Goal: Task Accomplishment & Management: Complete application form

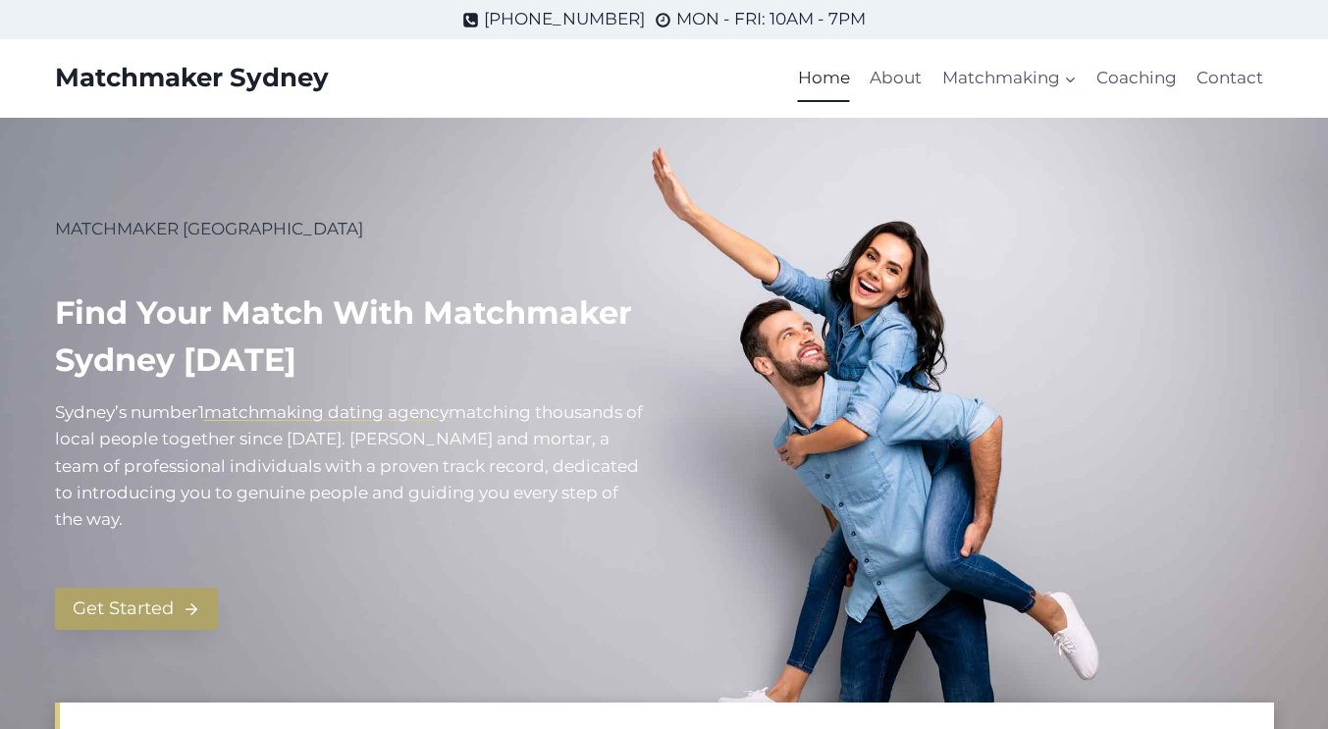
click at [121, 615] on span "Get Started" at bounding box center [123, 609] width 101 height 28
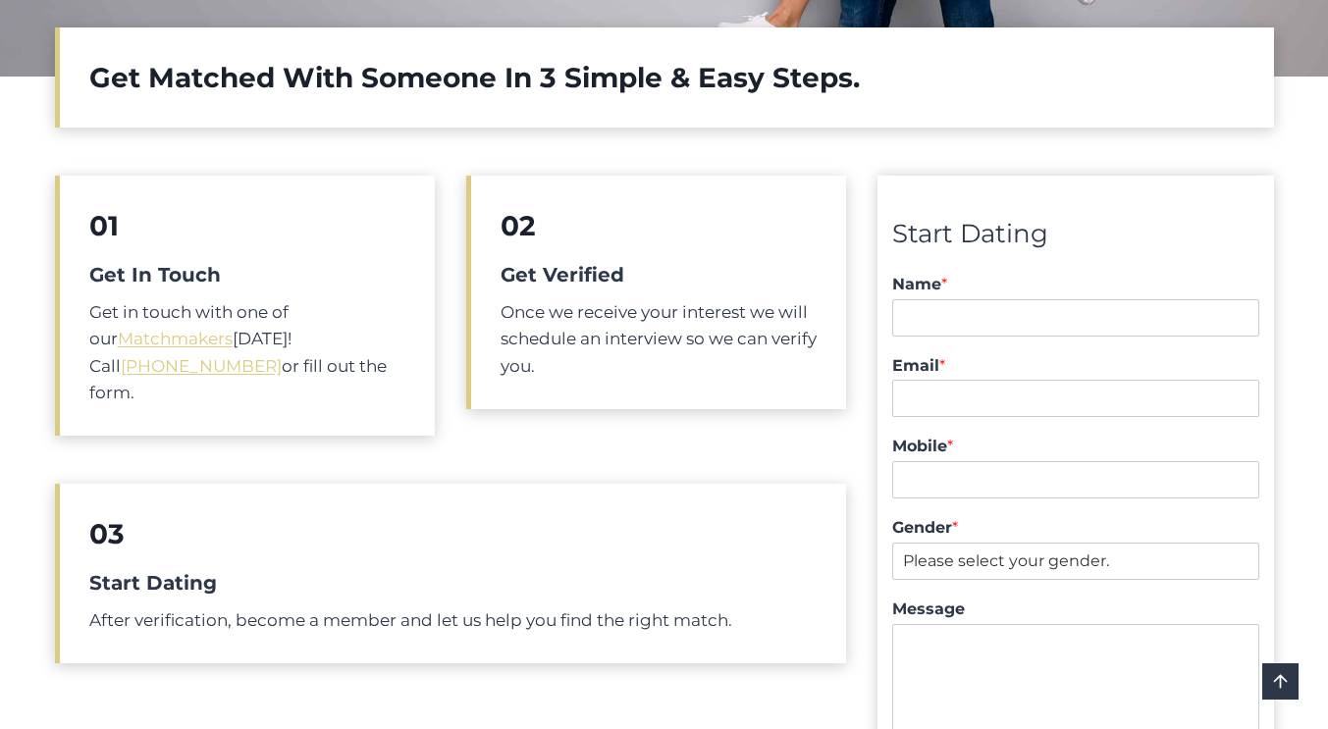
scroll to position [678, 0]
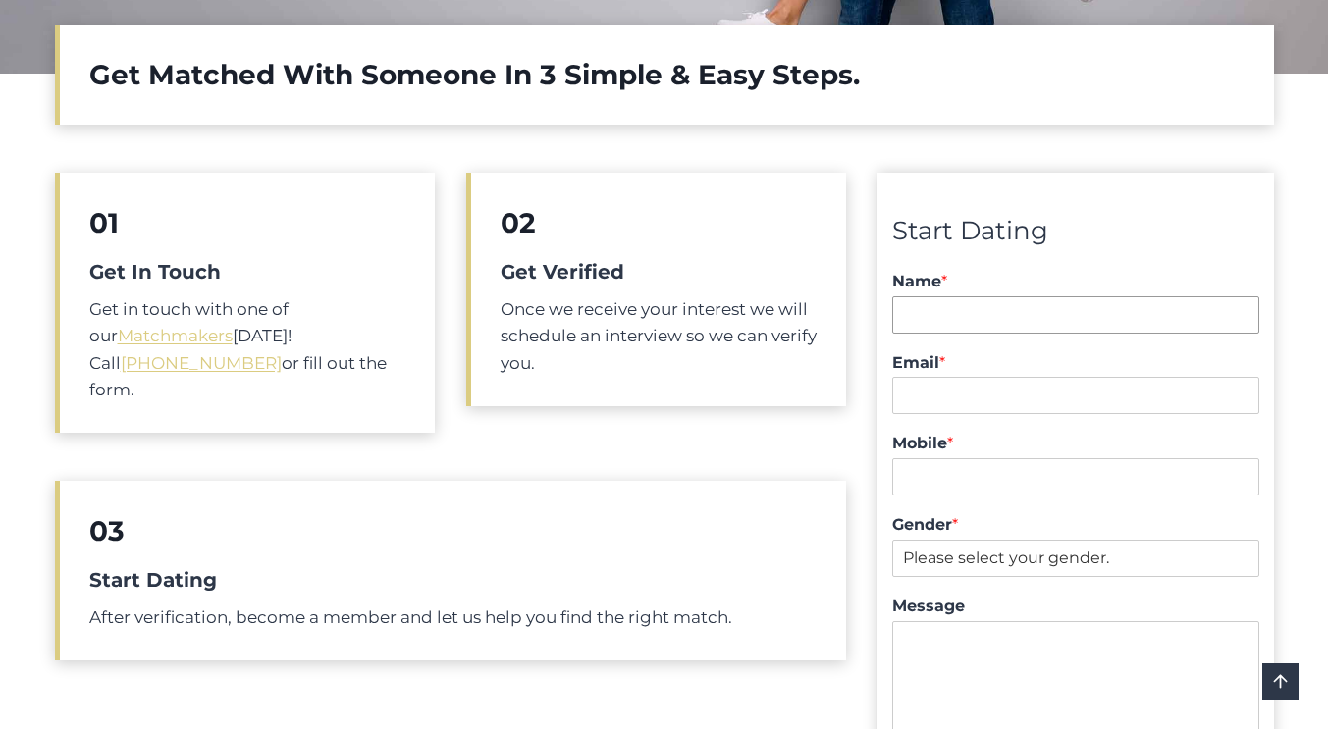
click at [990, 318] on input "Name *" at bounding box center [1075, 314] width 366 height 37
type input "W"
type input "Ella En"
type input "ene813109@gmail.com"
click at [977, 544] on select "Please select your gender. Male Female" at bounding box center [1075, 558] width 366 height 37
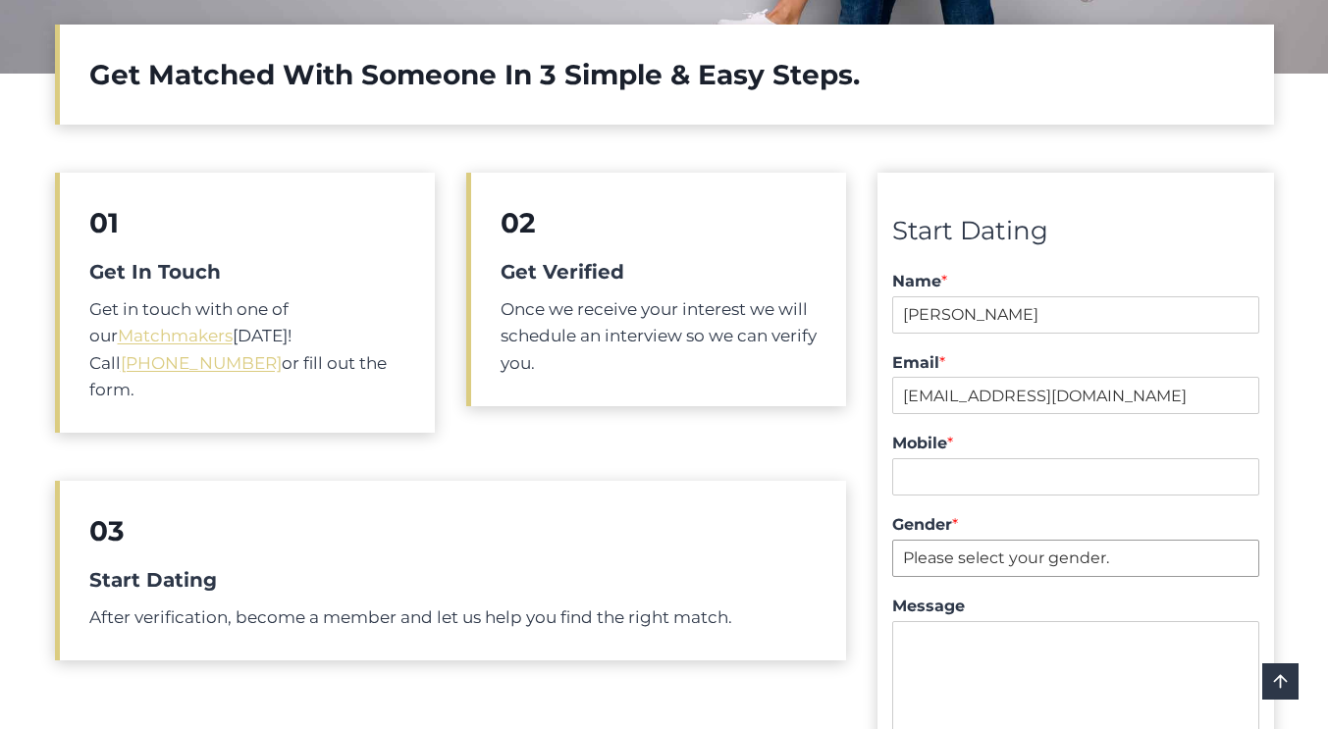
select select "Female"
click at [892, 540] on select "Please select your gender. Male Female" at bounding box center [1075, 558] width 366 height 37
click at [958, 474] on input "Mobile *" at bounding box center [1075, 476] width 366 height 37
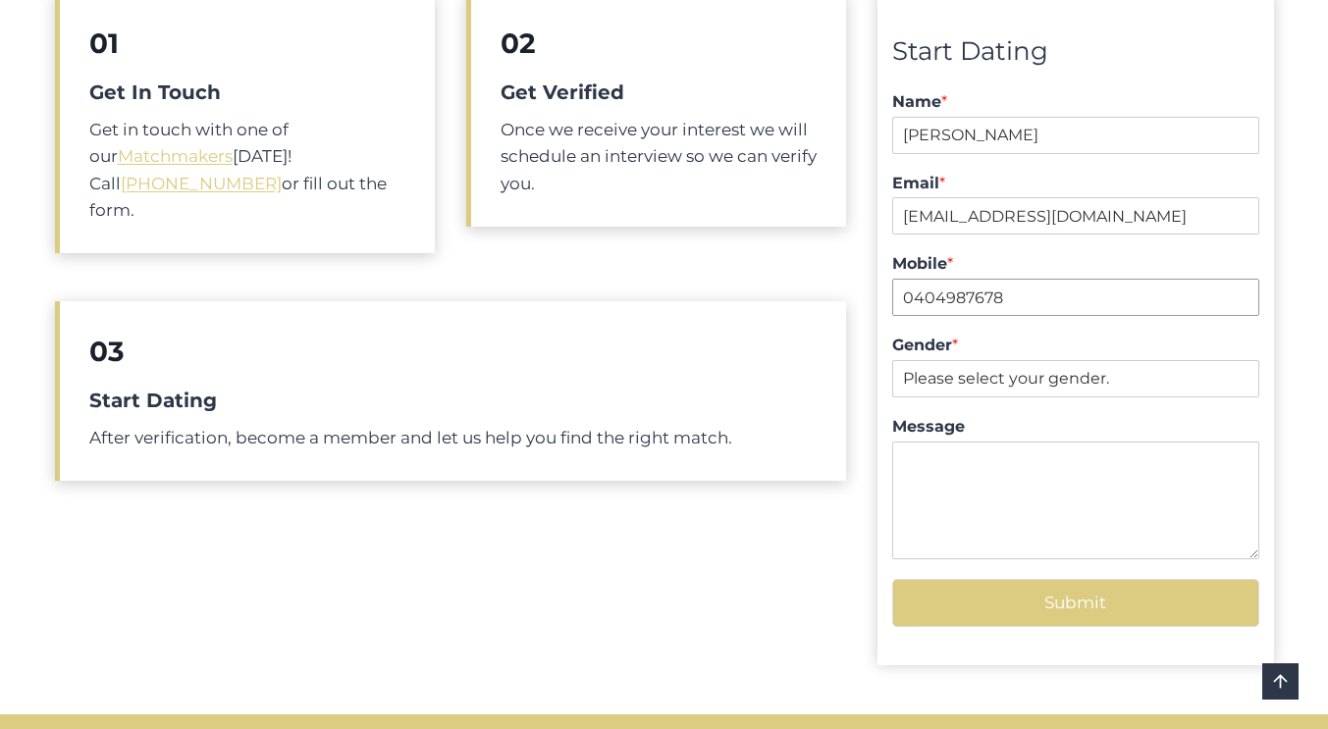
scroll to position [910, 0]
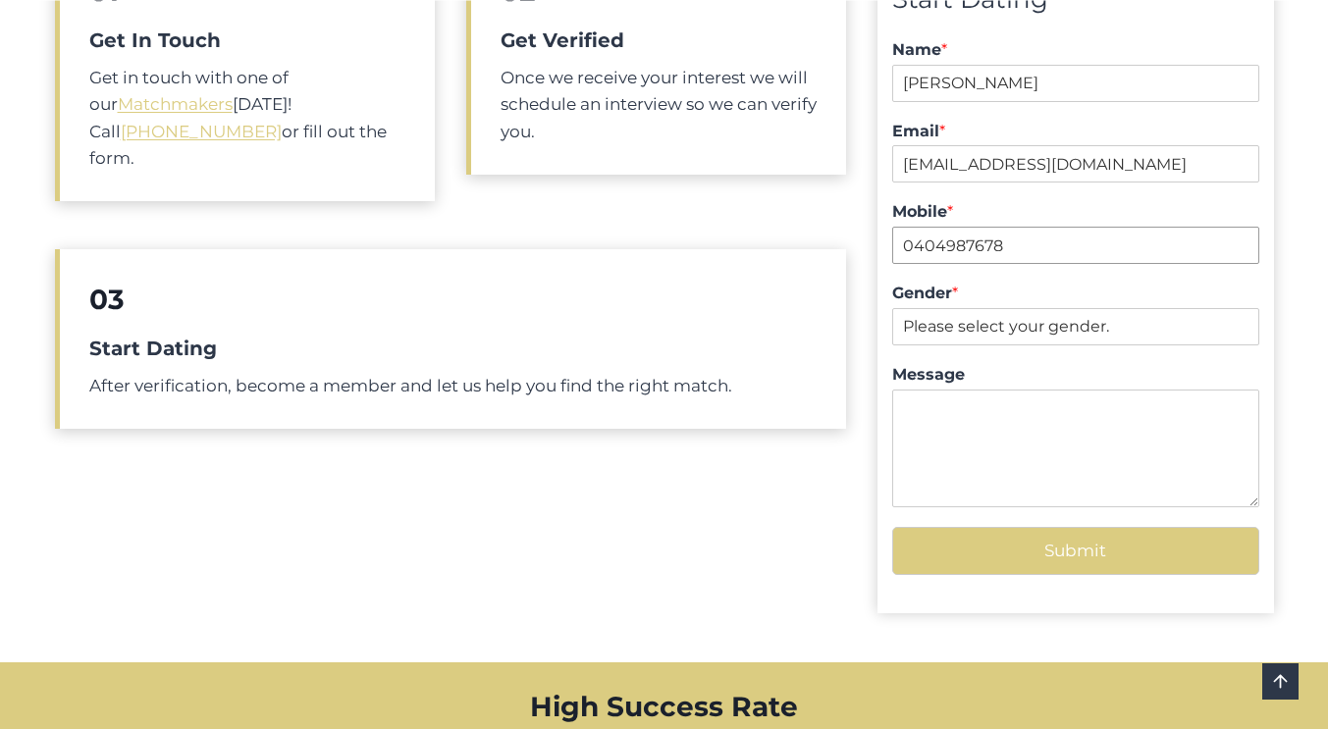
type input "0404987678"
click at [1005, 551] on button "Submit" at bounding box center [1075, 551] width 366 height 48
